Goal: Information Seeking & Learning: Get advice/opinions

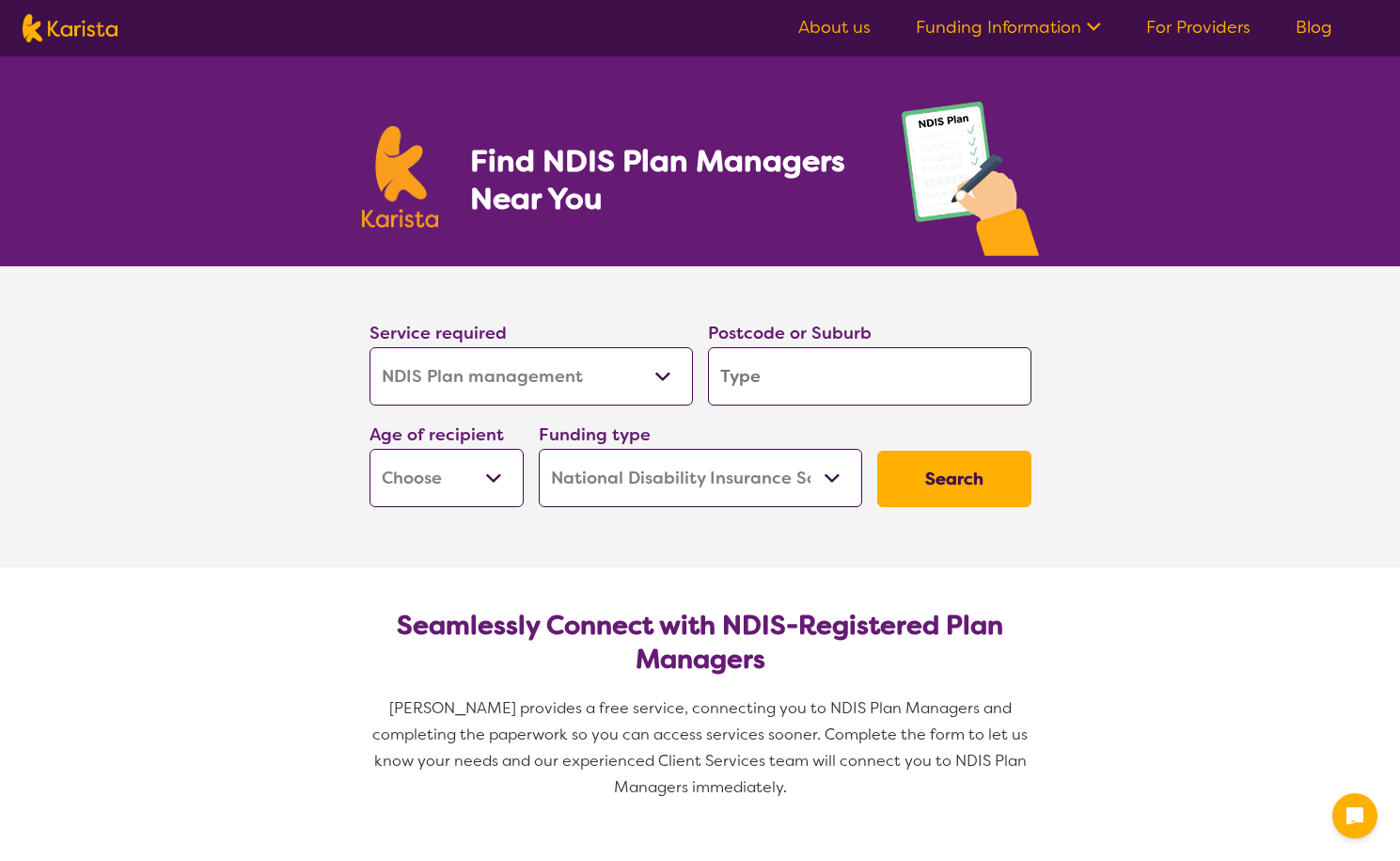
select select "NDIS Plan management"
select select "NDIS"
select select "NDIS Plan management"
select select "NDIS"
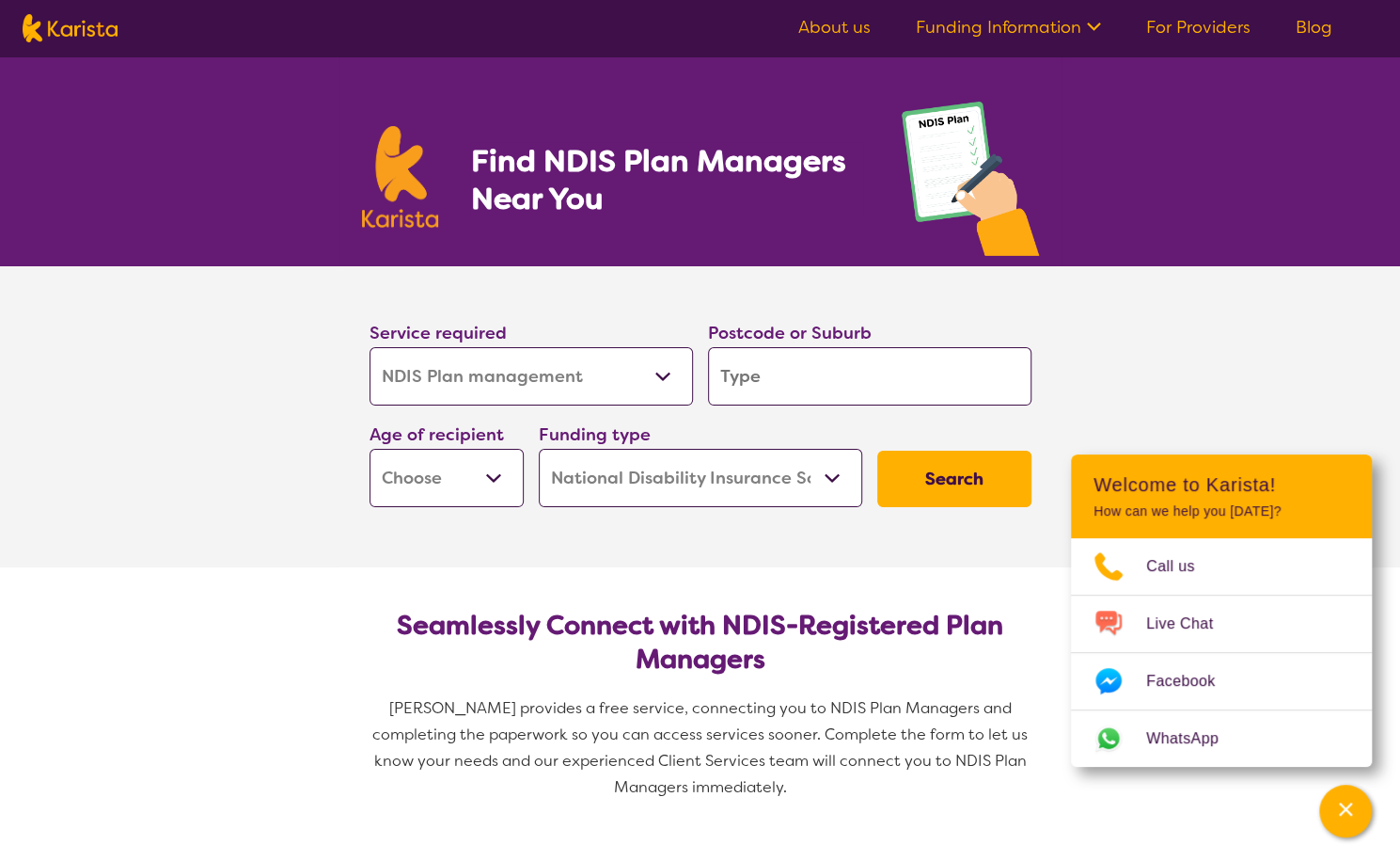
click at [822, 367] on input "search" at bounding box center [869, 376] width 323 height 59
type input "3338"
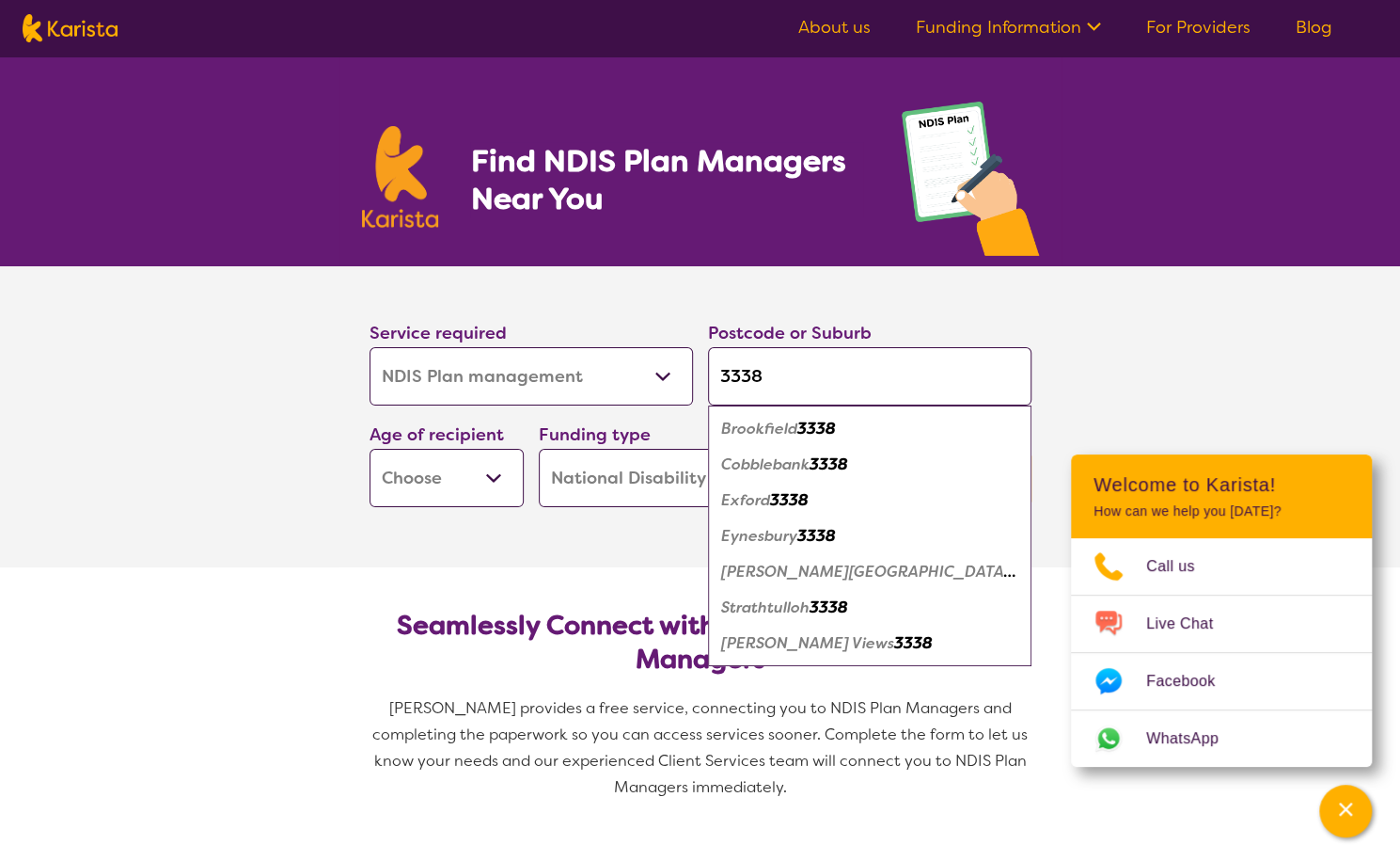
click at [944, 475] on div "Cobblebank 3338" at bounding box center [869, 465] width 304 height 36
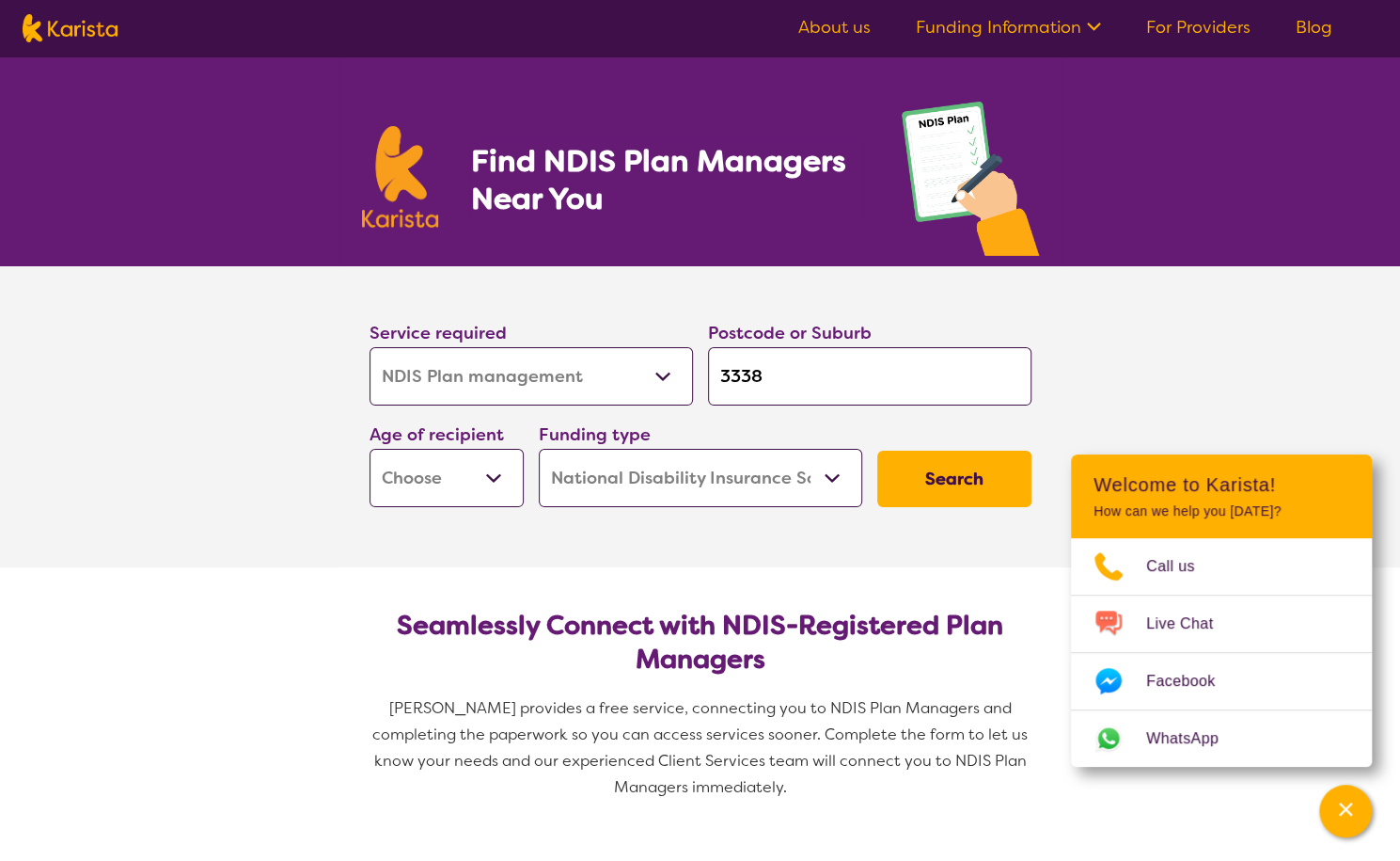
click at [499, 473] on select "Early Childhood - 0 to 9 Child - 10 to 11 Adolescent - 12 to 17 Adult - 18 to 6…" at bounding box center [446, 478] width 154 height 59
select select "EC"
click at [369, 449] on select "Early Childhood - 0 to 9 Child - 10 to 11 Adolescent - 12 to 17 Adult - 18 to 6…" at bounding box center [446, 478] width 154 height 59
select select "EC"
click at [964, 479] on button "Search" at bounding box center [953, 479] width 154 height 57
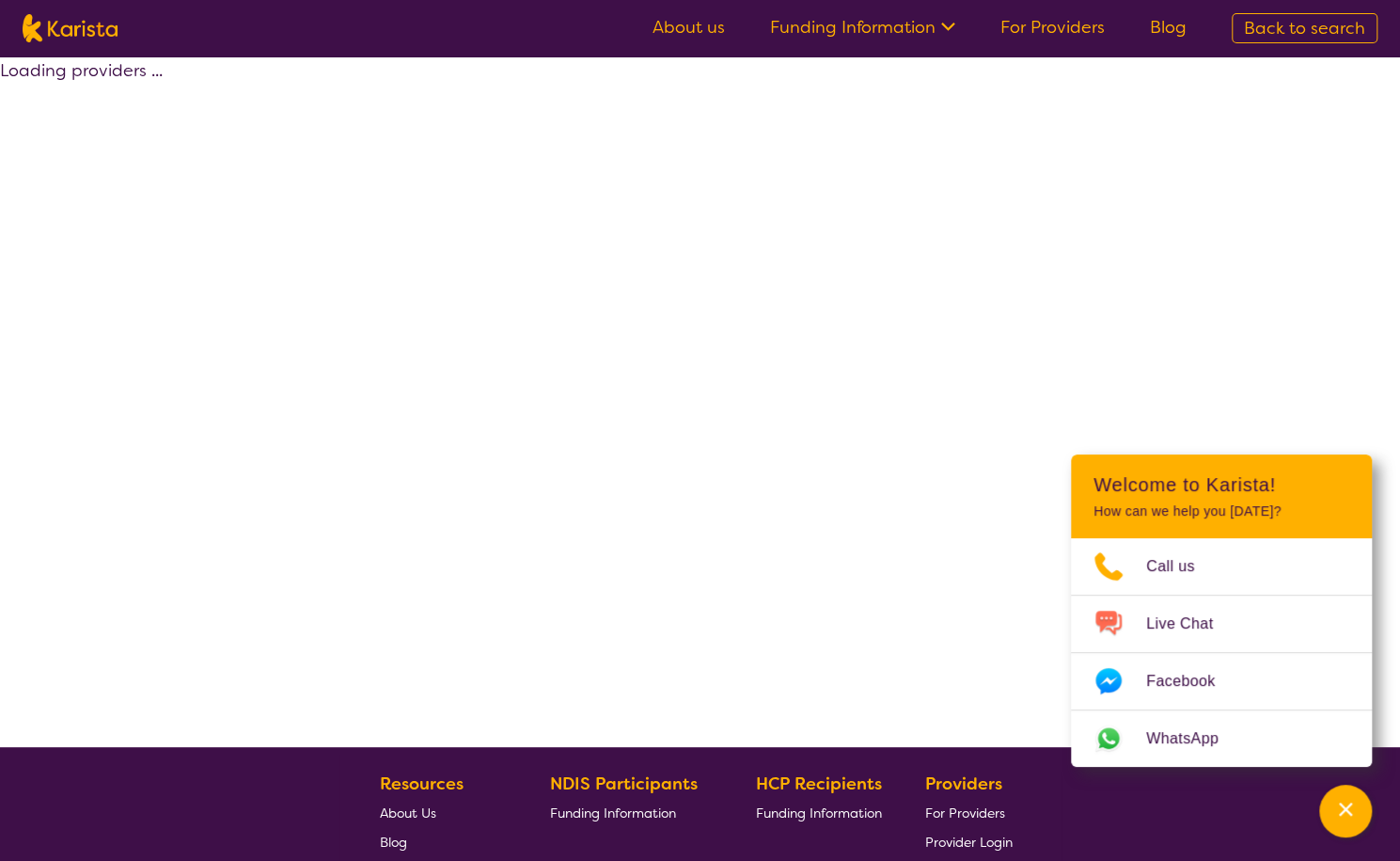
select select "by_score"
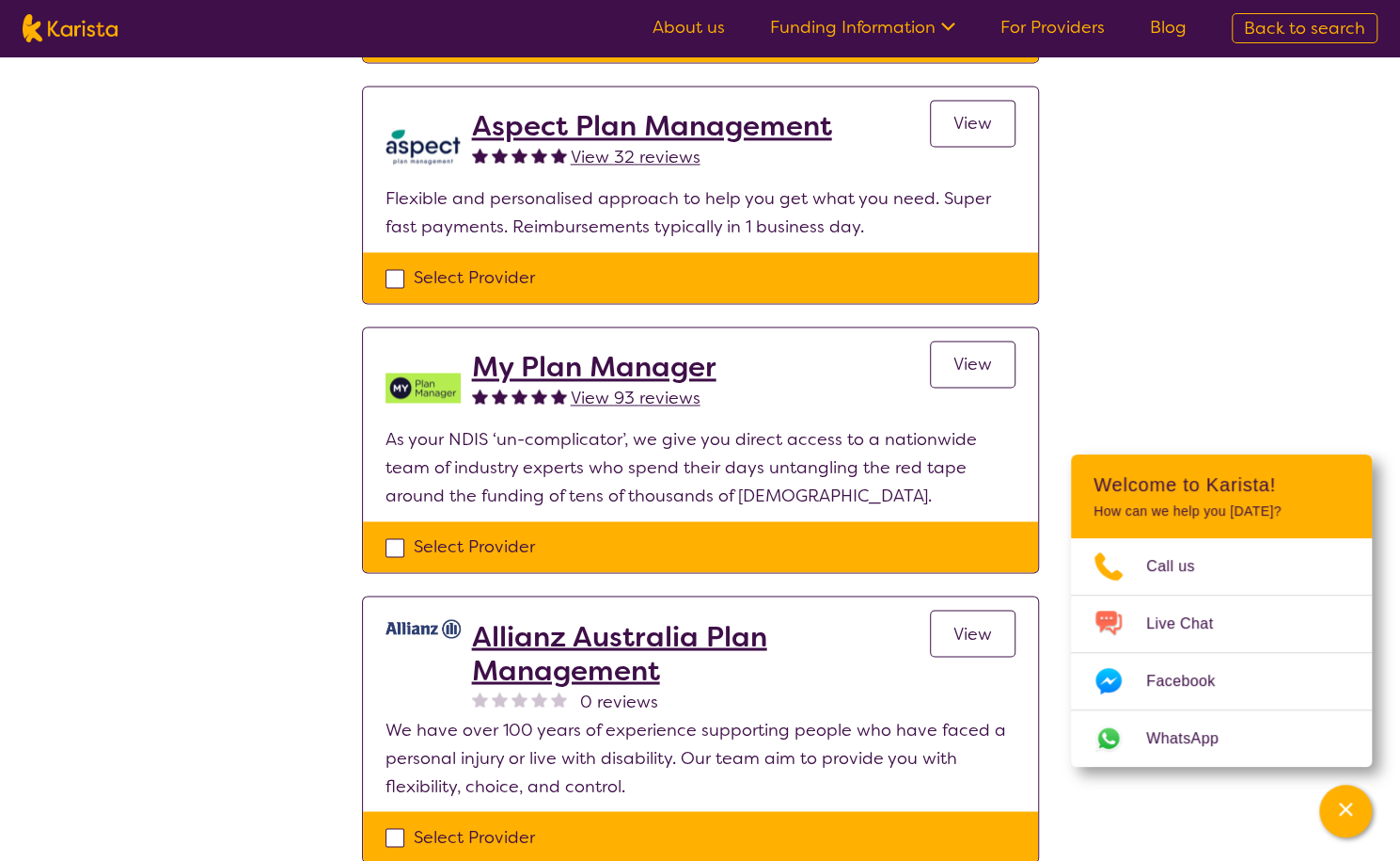
scroll to position [2022, 0]
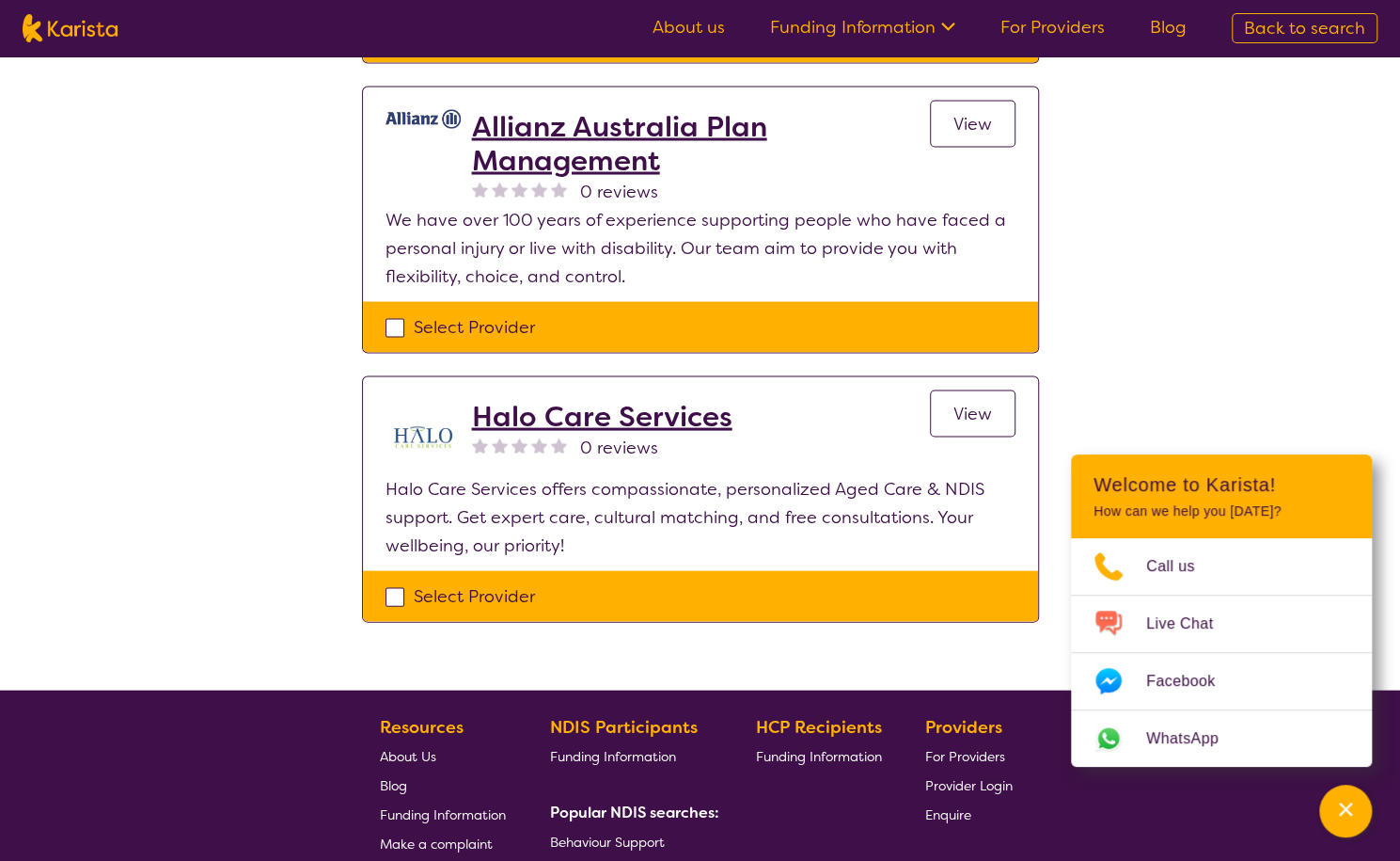
click at [1356, 808] on div "Channel Menu" at bounding box center [1345, 811] width 38 height 42
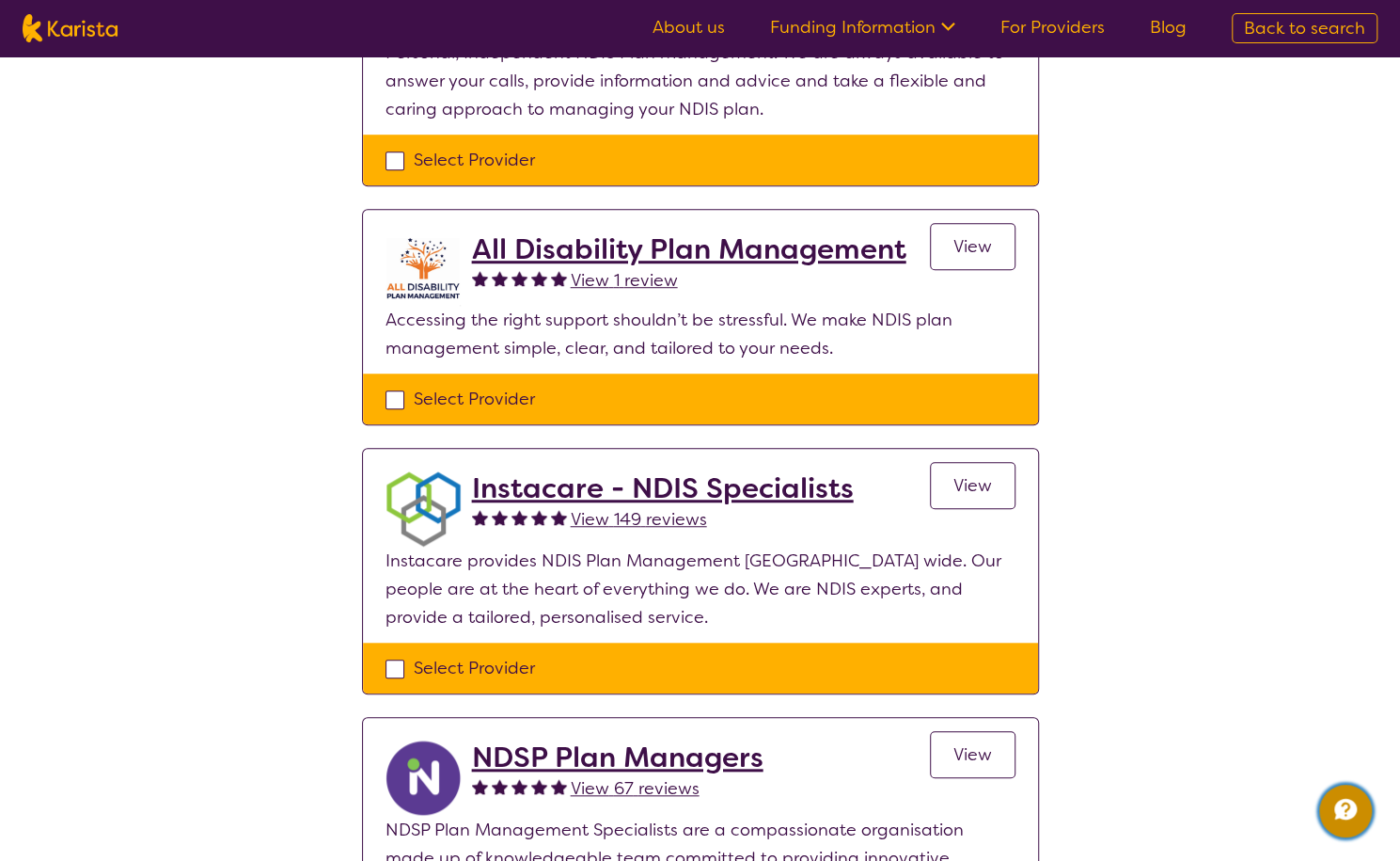
scroll to position [462, 0]
